Goal: Information Seeking & Learning: Learn about a topic

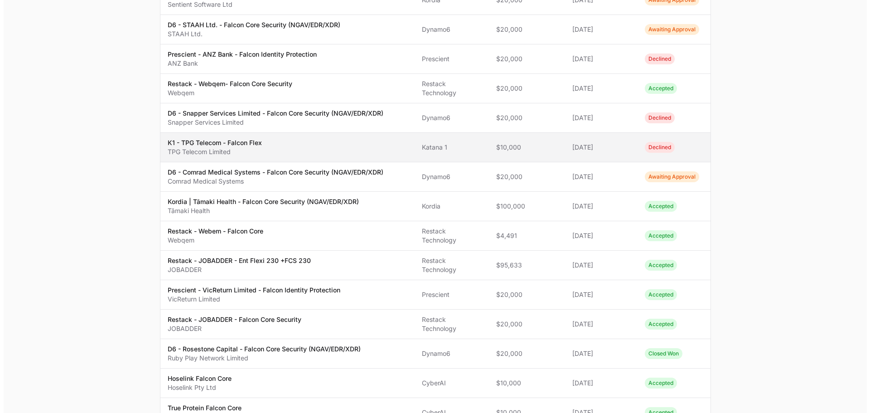
scroll to position [181, 0]
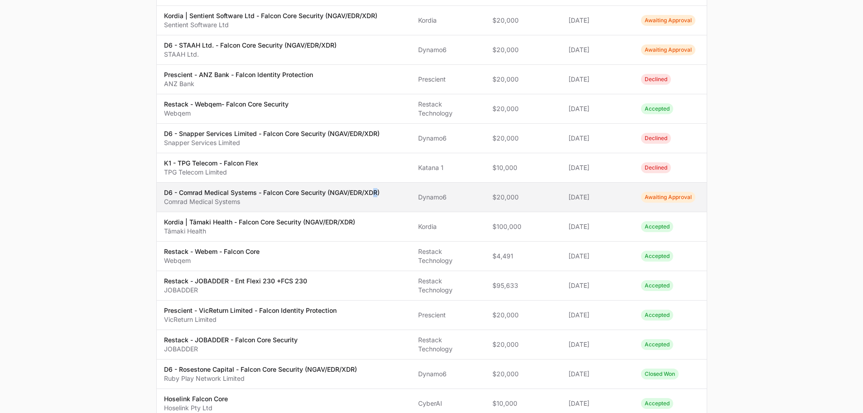
click at [374, 188] on p "D6 - Comrad Medical Systems - Falcon Core Security (NGAV/EDR/XDR)" at bounding box center [272, 192] width 216 height 9
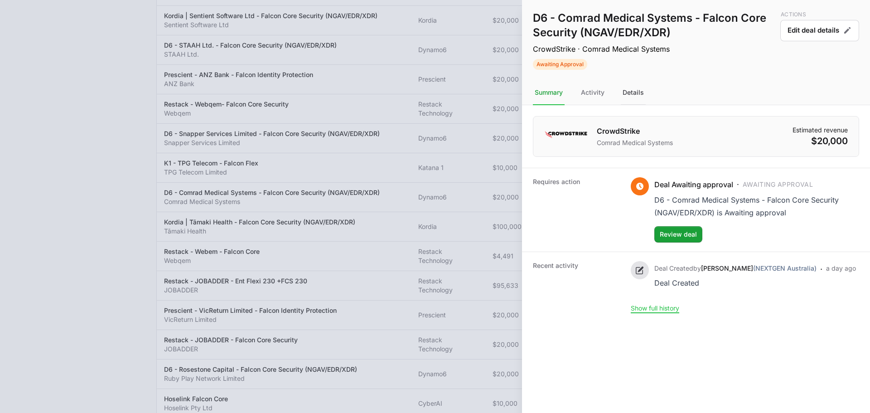
click at [622, 93] on nav "Summary Activity Details" at bounding box center [696, 93] width 348 height 24
click at [623, 92] on div "Details" at bounding box center [633, 93] width 25 height 24
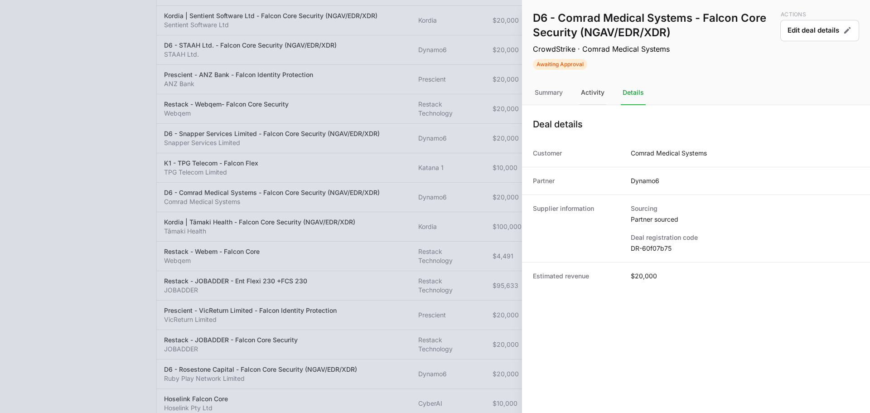
click at [591, 97] on div "Activity" at bounding box center [592, 93] width 27 height 24
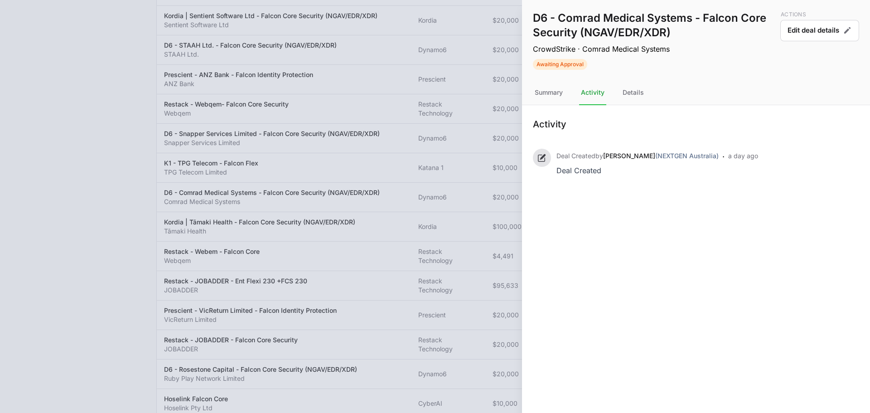
click at [567, 97] on nav "Summary Activity Details" at bounding box center [696, 93] width 348 height 24
click at [627, 92] on div "Details" at bounding box center [633, 93] width 25 height 24
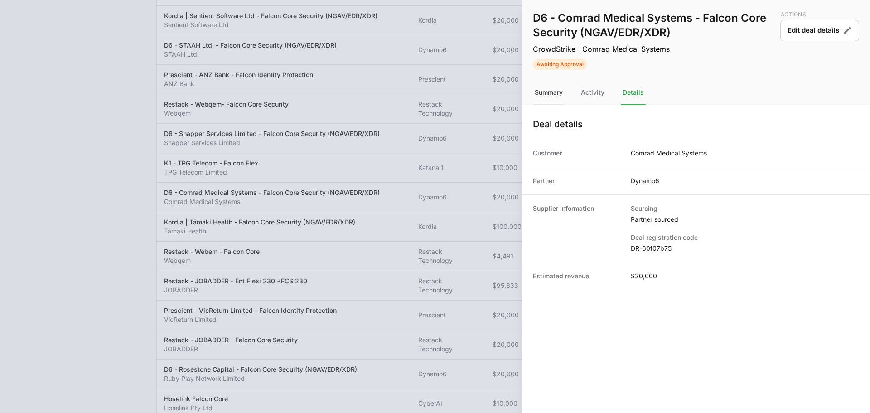
click at [579, 98] on div "Summary" at bounding box center [592, 93] width 27 height 24
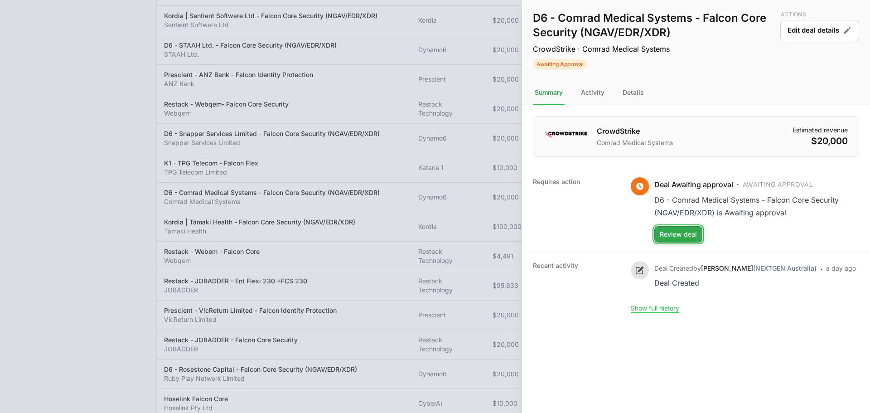
click at [673, 235] on span "Review deal" at bounding box center [678, 234] width 37 height 11
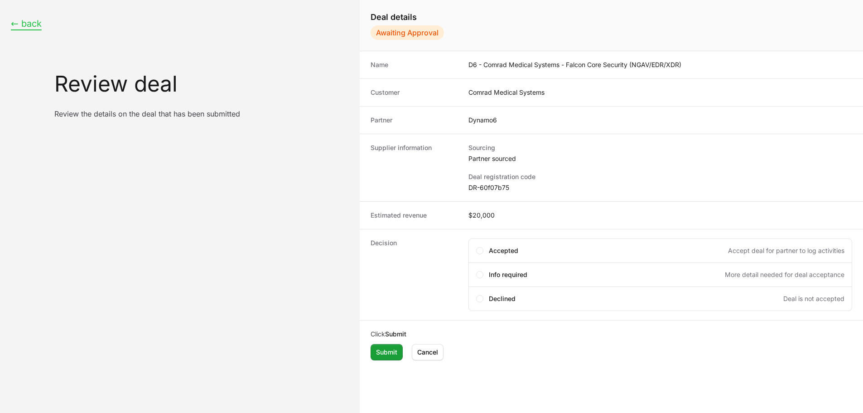
click at [33, 24] on button "← back" at bounding box center [26, 23] width 31 height 11
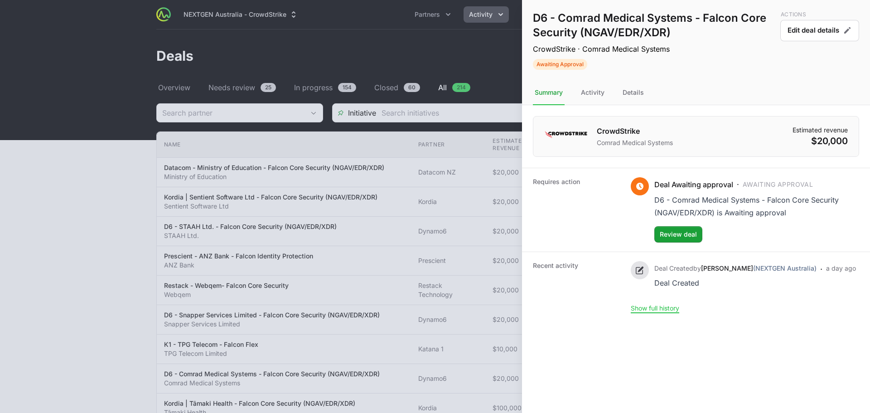
click at [459, 53] on div at bounding box center [435, 206] width 870 height 413
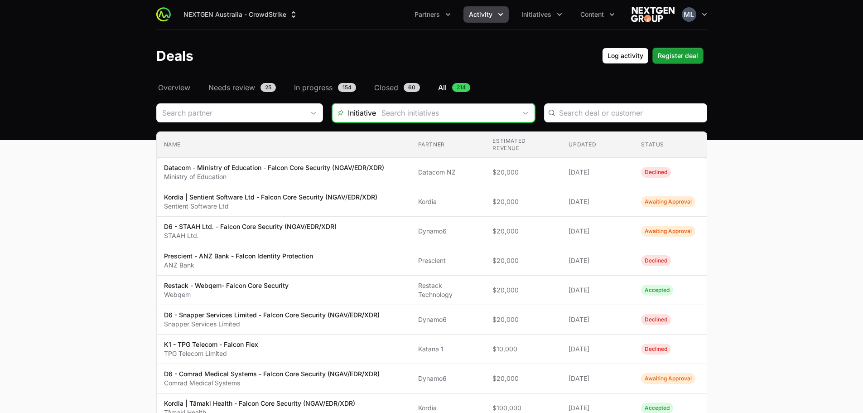
click at [449, 118] on input "Deals Filters" at bounding box center [446, 113] width 140 height 18
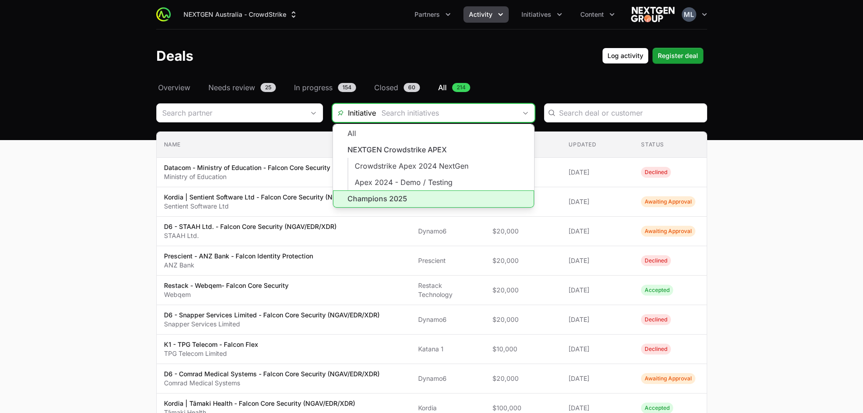
click at [390, 201] on li "Champions 2025" at bounding box center [433, 198] width 201 height 17
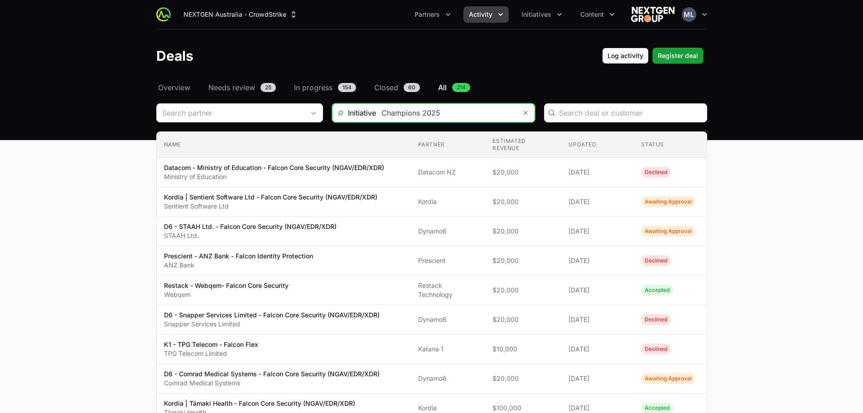
type input "Champions 2025"
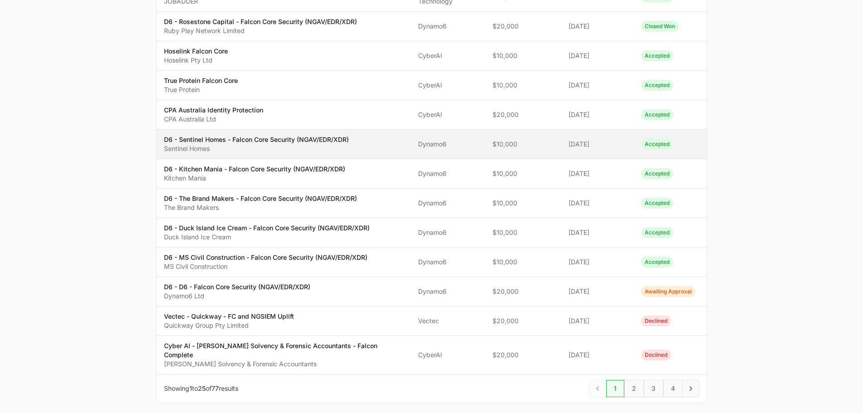
scroll to position [555, 0]
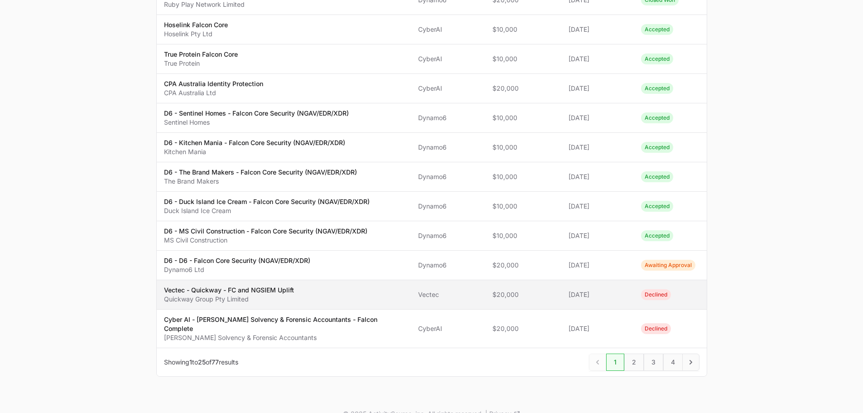
click at [283, 294] on p "Quickway Group Pty Limited" at bounding box center [229, 298] width 130 height 9
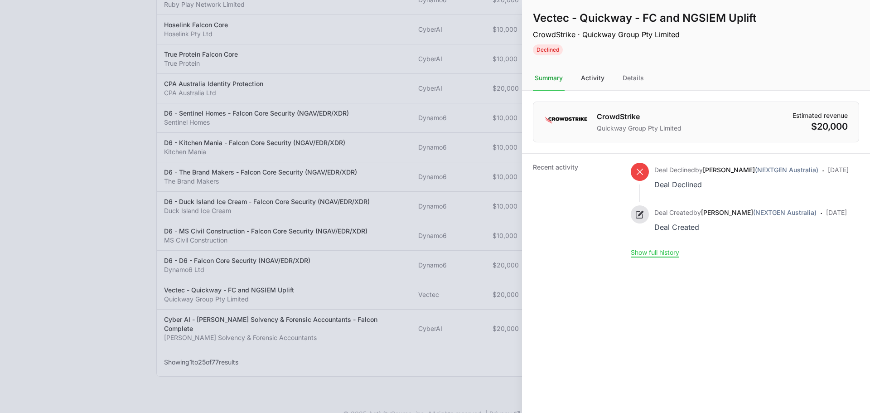
click at [621, 77] on div "Activity" at bounding box center [633, 78] width 25 height 24
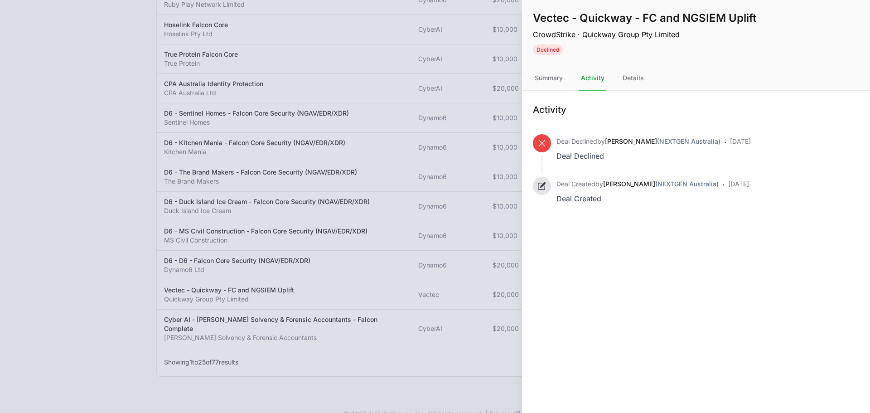
click at [646, 82] on nav "Summary Activity Details" at bounding box center [696, 78] width 348 height 24
click at [632, 82] on div "Details" at bounding box center [633, 78] width 25 height 24
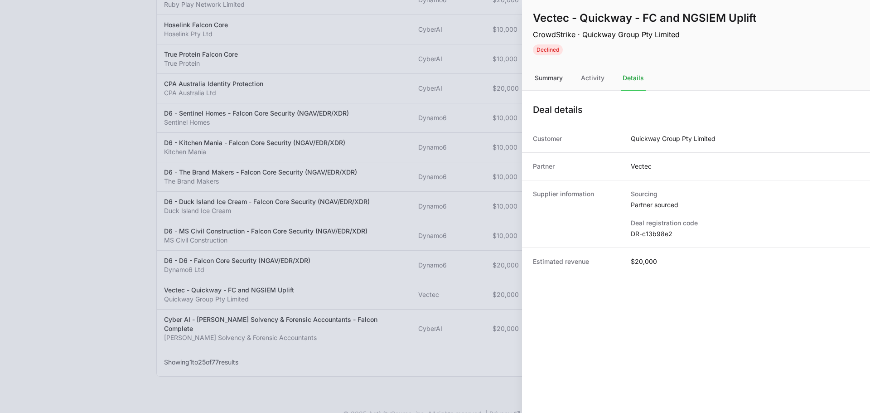
click at [579, 81] on div "Summary" at bounding box center [592, 78] width 27 height 24
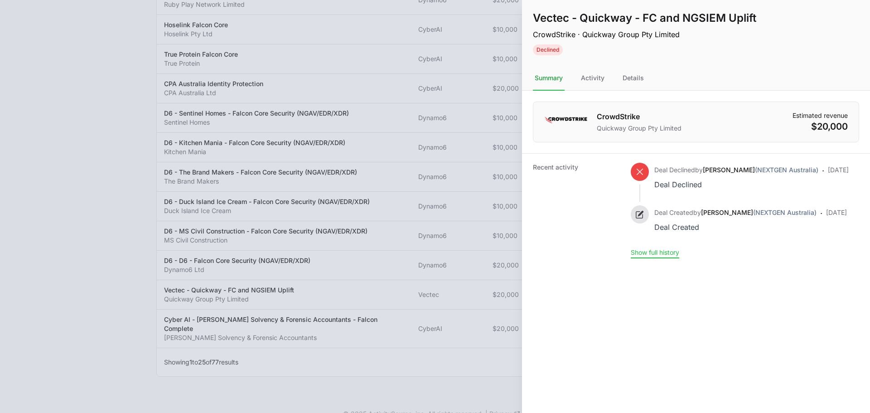
click at [657, 253] on button "Show full history" at bounding box center [655, 252] width 48 height 8
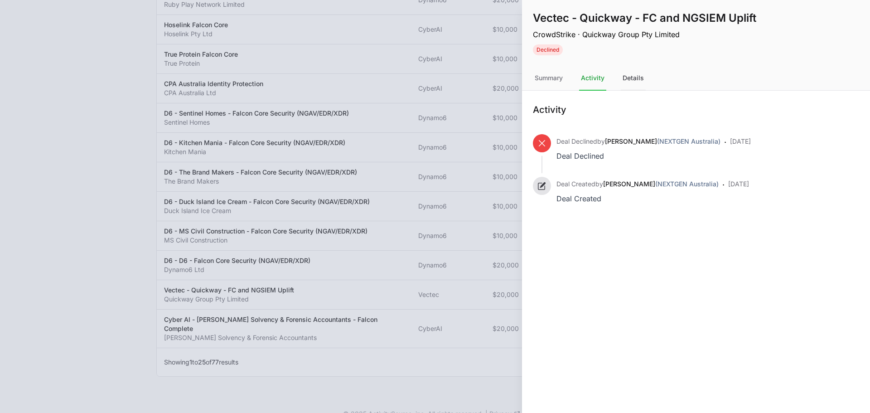
click at [634, 84] on div "Details" at bounding box center [633, 78] width 25 height 24
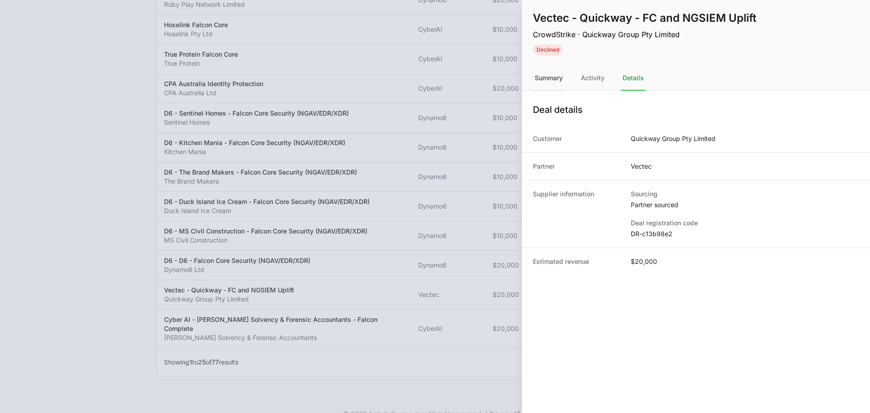
click at [579, 87] on div "Summary" at bounding box center [592, 78] width 27 height 24
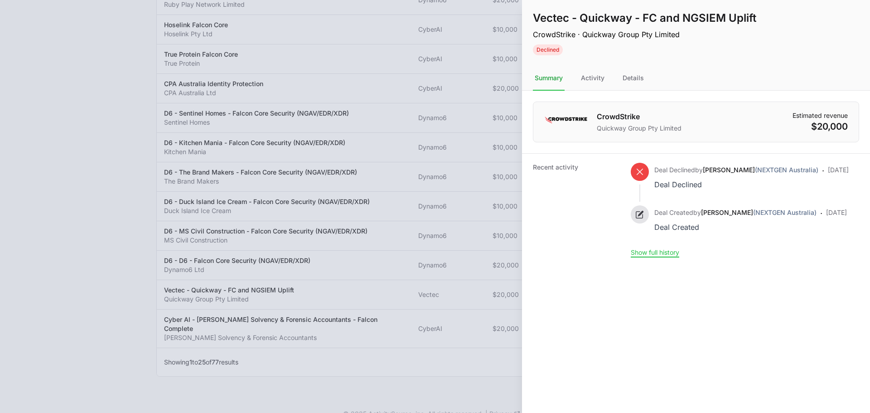
click at [431, 89] on div at bounding box center [435, 206] width 870 height 413
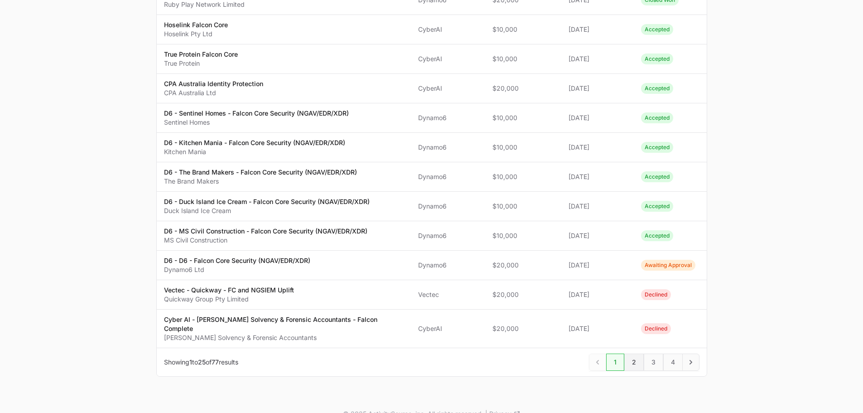
click at [641, 353] on span "2" at bounding box center [633, 361] width 19 height 17
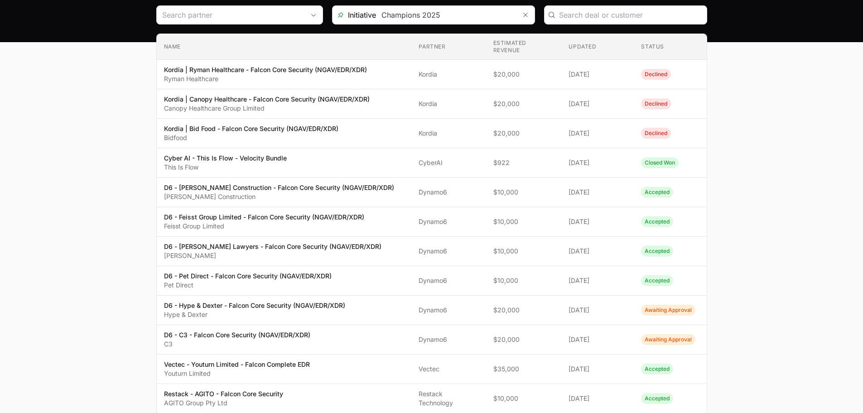
scroll to position [91, 0]
